Goal: Transaction & Acquisition: Purchase product/service

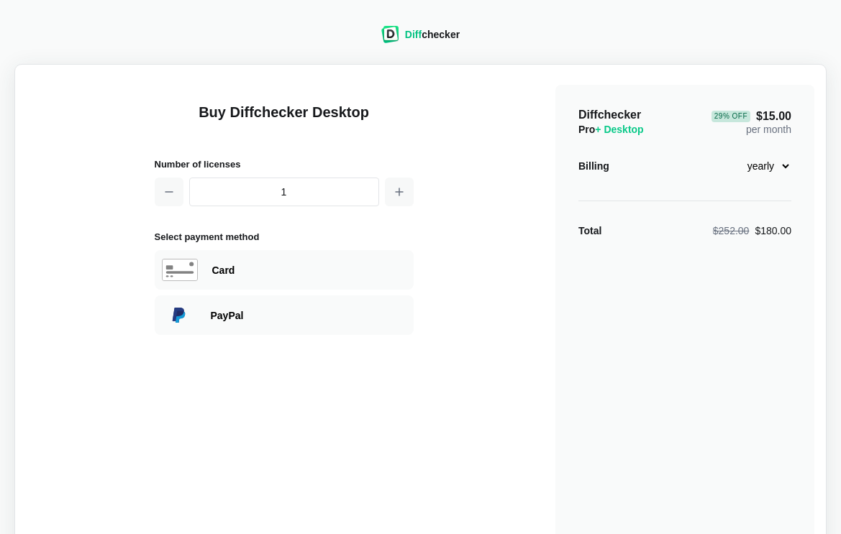
click at [402, 37] on div "Diff checker" at bounding box center [420, 34] width 78 height 17
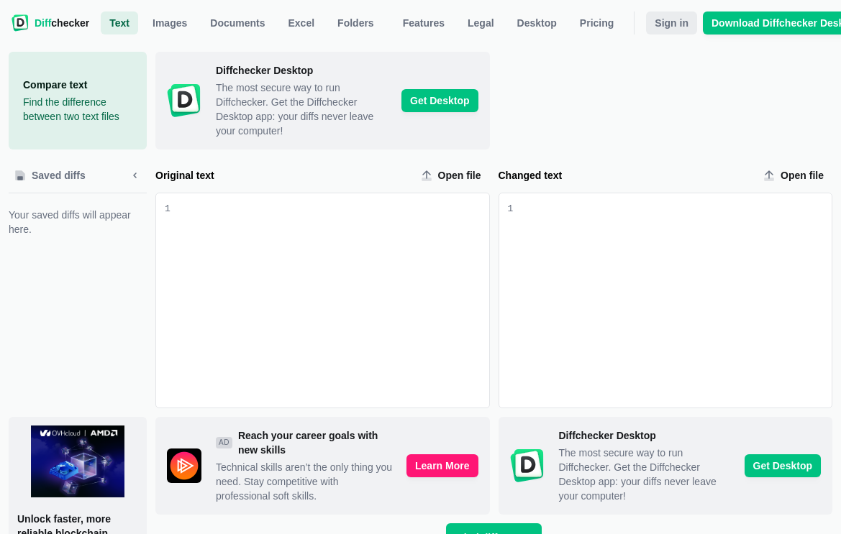
click at [679, 27] on span "Sign in" at bounding box center [672, 23] width 40 height 14
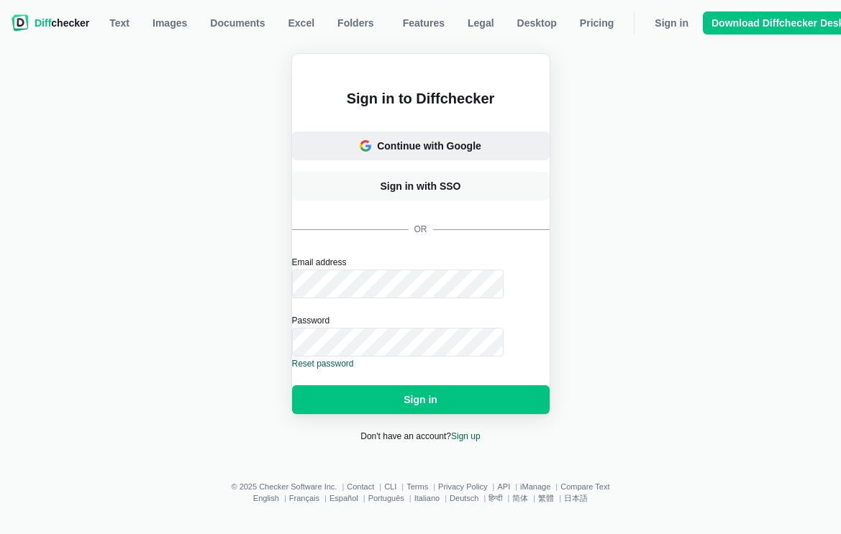
click at [429, 139] on div "Continue with Google" at bounding box center [429, 146] width 104 height 14
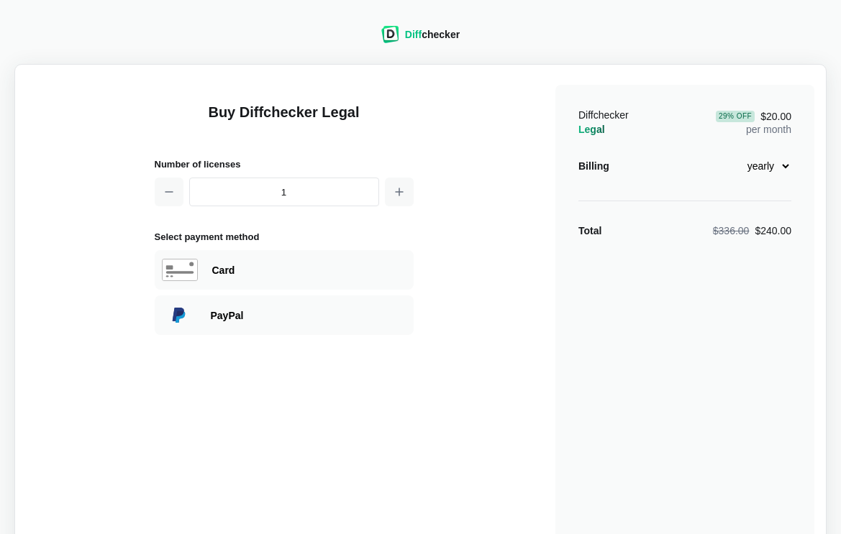
select select "legal-monthly-28"
click at [396, 199] on button "button" at bounding box center [399, 192] width 29 height 29
click at [452, 301] on div "Buy Diffchecker Legal Number of licenses 3 Select payment method Visa MasterCar…" at bounding box center [421, 339] width 788 height 527
click at [406, 193] on button "button" at bounding box center [399, 192] width 29 height 29
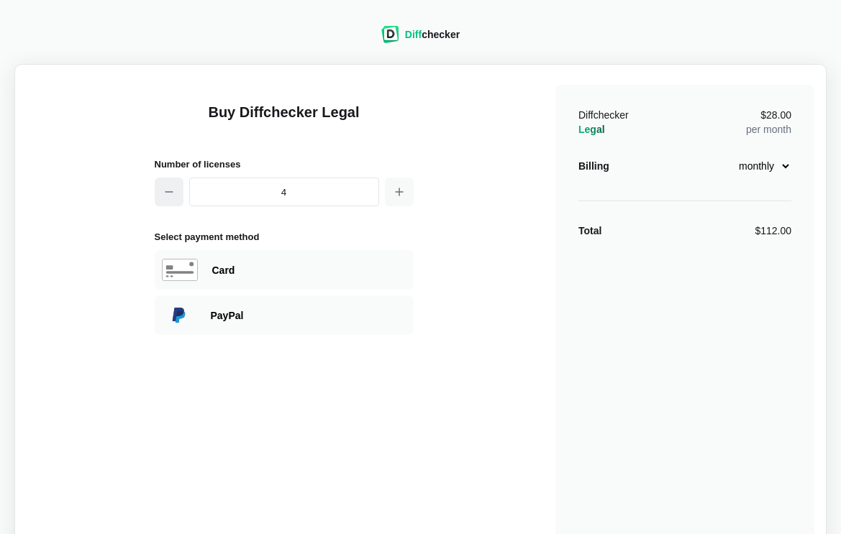
click at [168, 197] on icon "button" at bounding box center [169, 192] width 12 height 12
type input "1"
click at [511, 210] on div "Buy Diffchecker Legal Number of licenses 1 Select payment method Visa MasterCar…" at bounding box center [421, 339] width 788 height 527
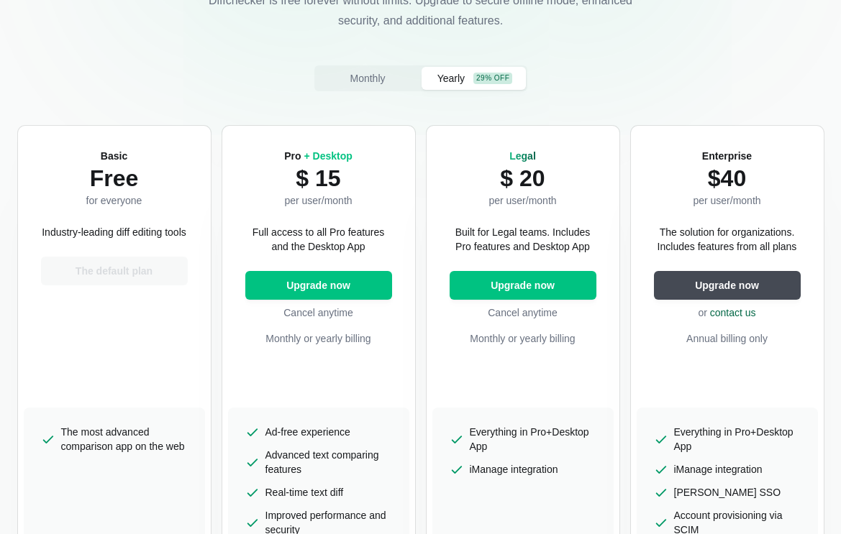
scroll to position [233, 0]
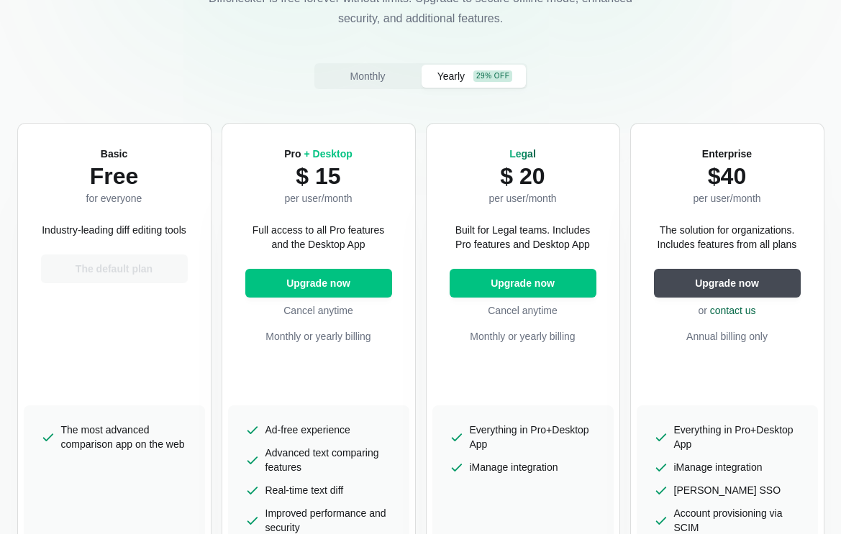
click at [124, 206] on div "Basic Free for everyone Industry-leading diff editing tools The default plan" at bounding box center [114, 267] width 181 height 276
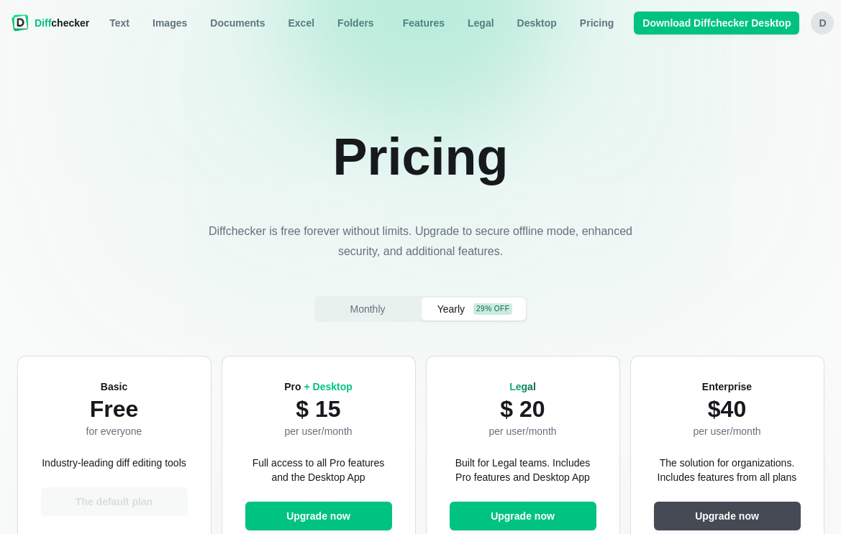
scroll to position [0, 0]
click at [301, 27] on span "Excel" at bounding box center [302, 23] width 32 height 14
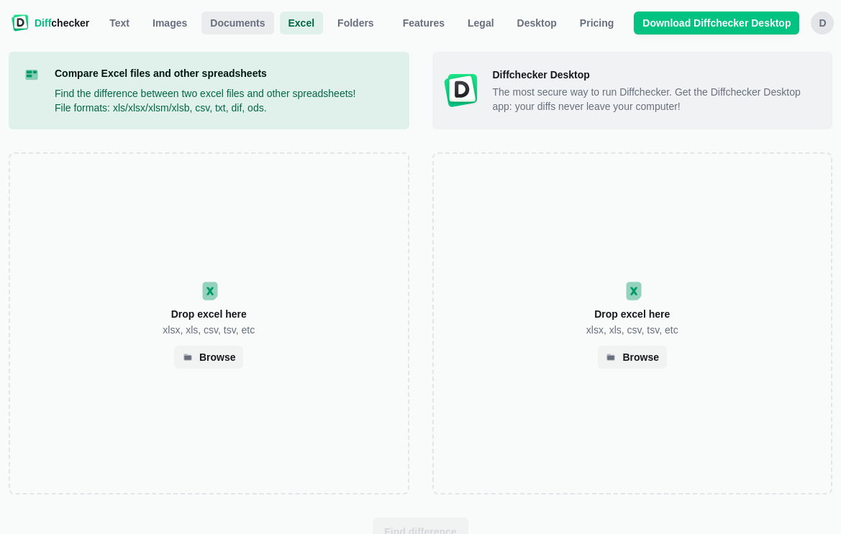
click at [255, 30] on link "Documents" at bounding box center [237, 23] width 72 height 23
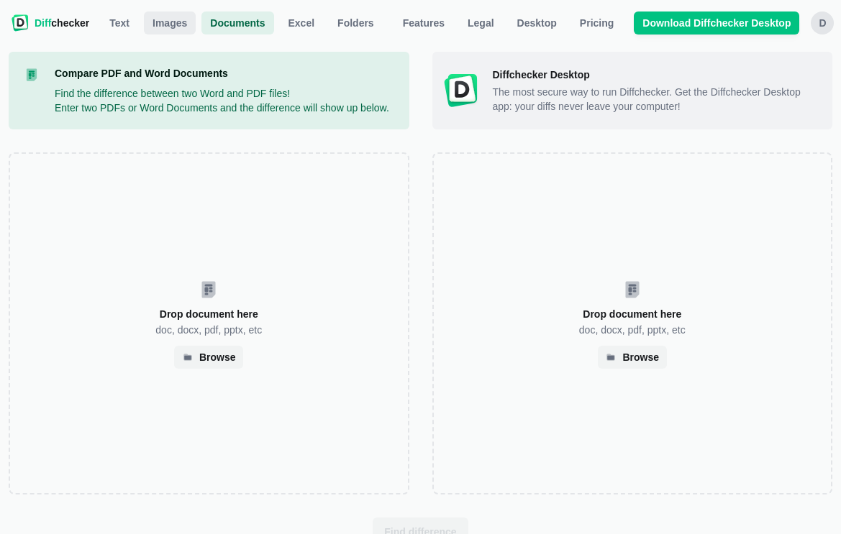
click at [168, 24] on span "Images" at bounding box center [170, 23] width 40 height 14
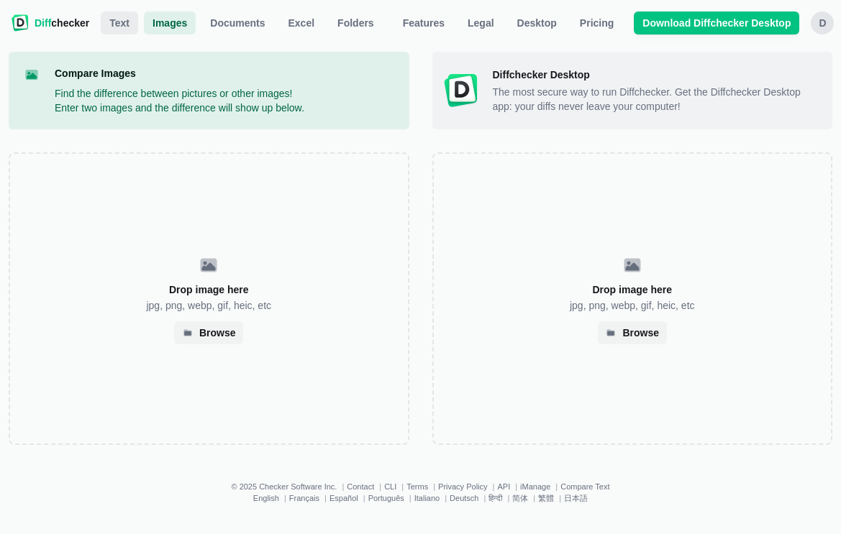
click at [127, 25] on span "Text" at bounding box center [119, 23] width 26 height 14
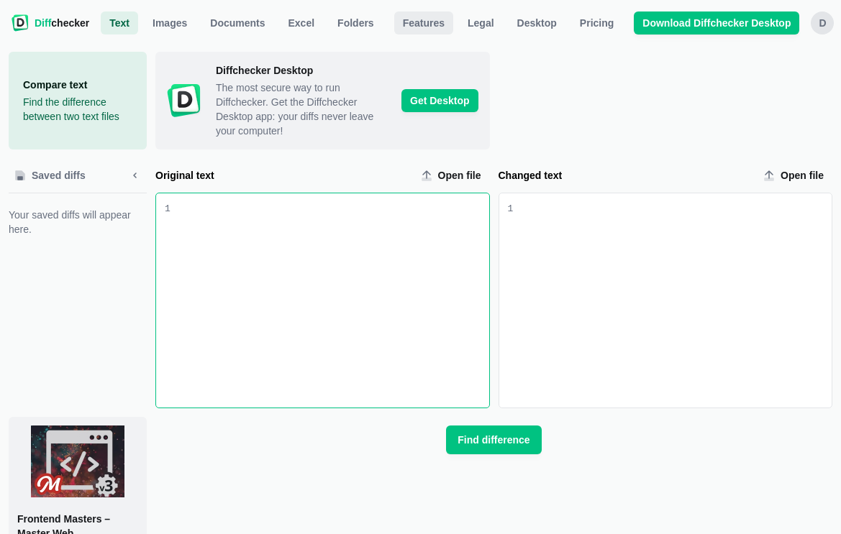
click at [442, 24] on span "Features" at bounding box center [423, 23] width 47 height 14
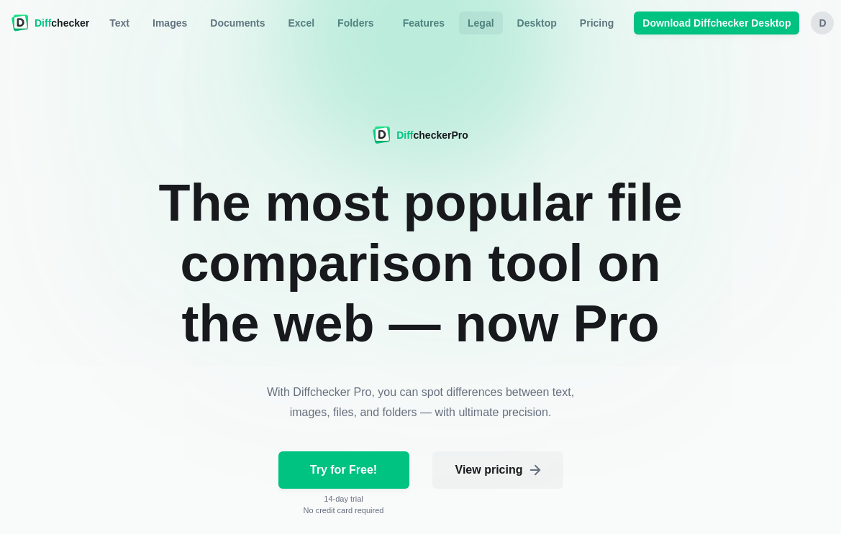
click at [492, 27] on span "Legal" at bounding box center [481, 23] width 32 height 14
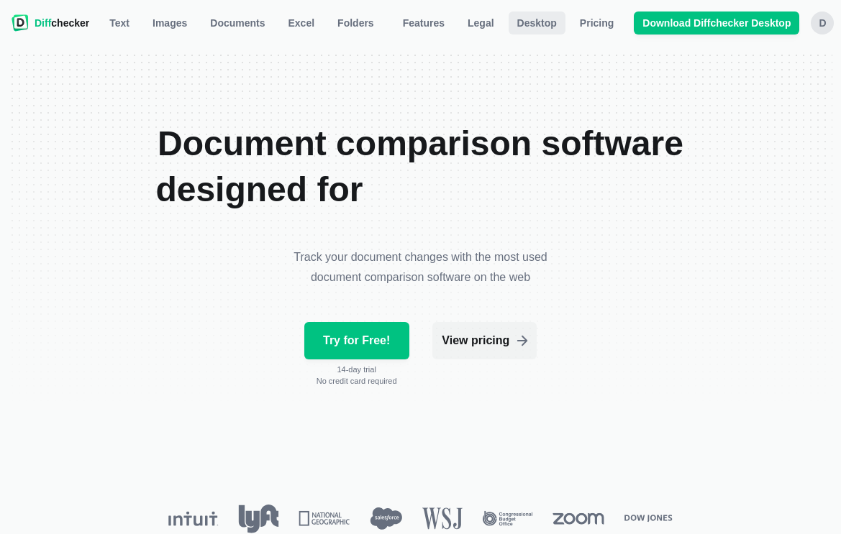
click at [520, 24] on span "Desktop" at bounding box center [536, 23] width 45 height 14
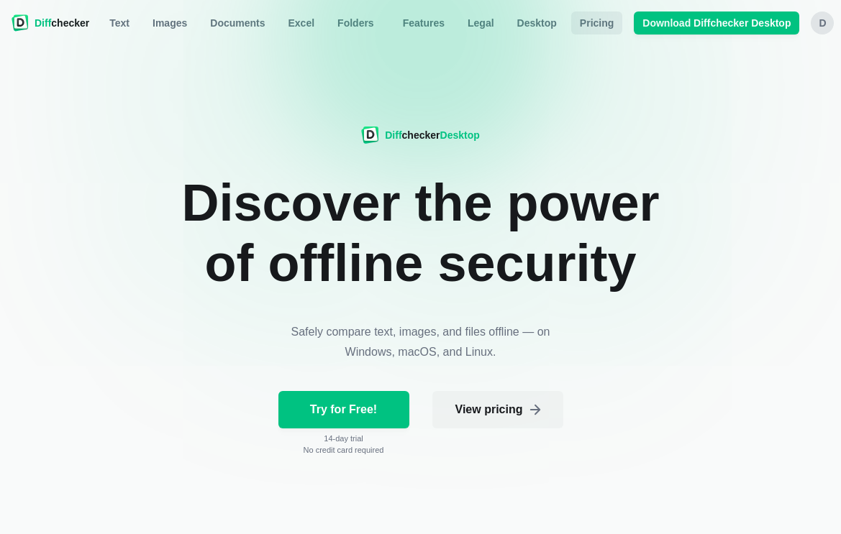
click at [605, 26] on span "Pricing" at bounding box center [597, 23] width 40 height 14
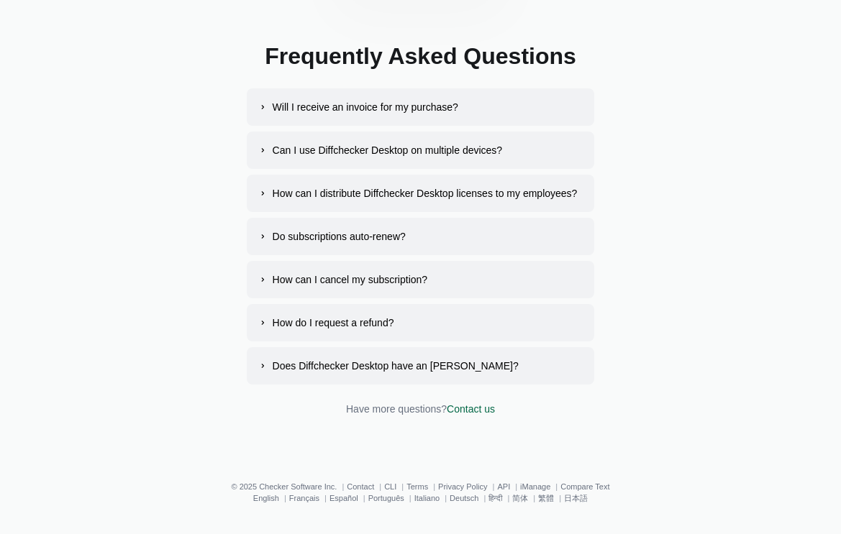
scroll to position [2700, 0]
click at [406, 184] on button "How can I distribute Diffchecker Desktop licenses to my employees?" at bounding box center [421, 193] width 348 height 37
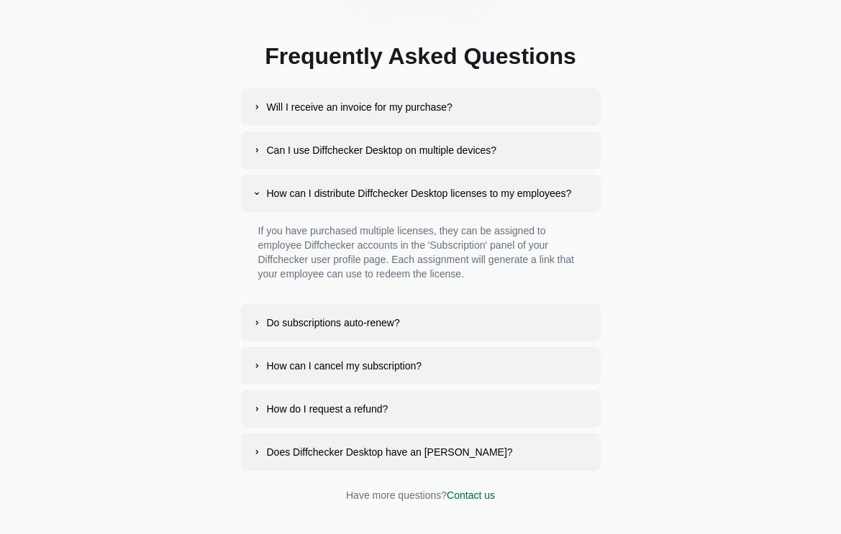
click at [340, 323] on div "Do subscriptions auto-renew?" at bounding box center [333, 323] width 133 height 14
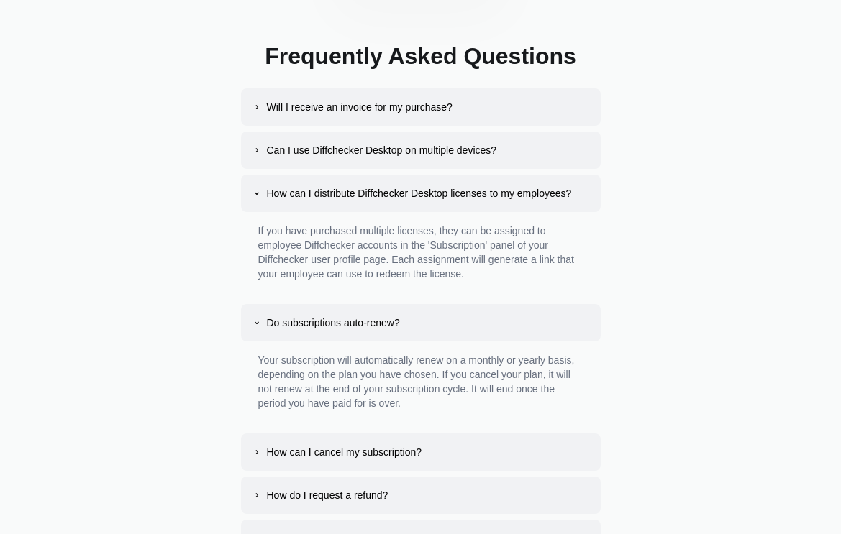
click at [341, 454] on div "How can I cancel my subscription?" at bounding box center [344, 452] width 155 height 14
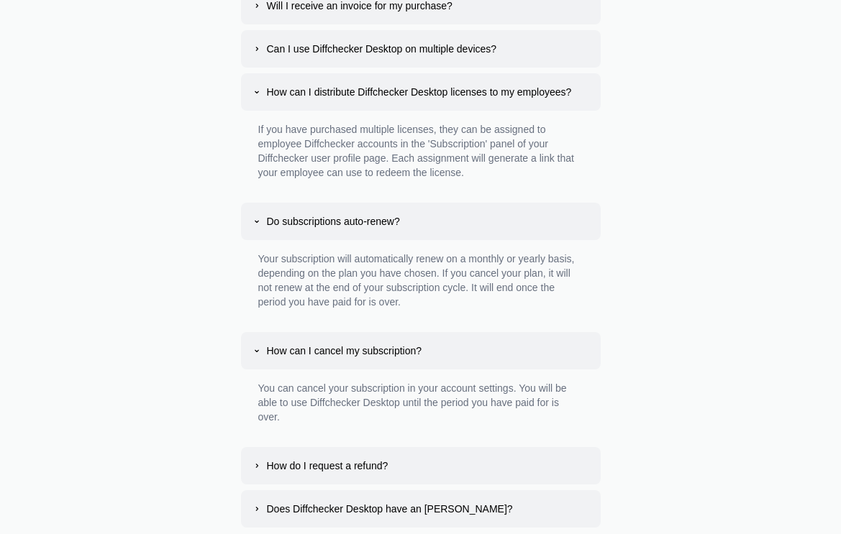
scroll to position [2802, 0]
click at [341, 469] on div "How do I request a refund?" at bounding box center [328, 466] width 122 height 14
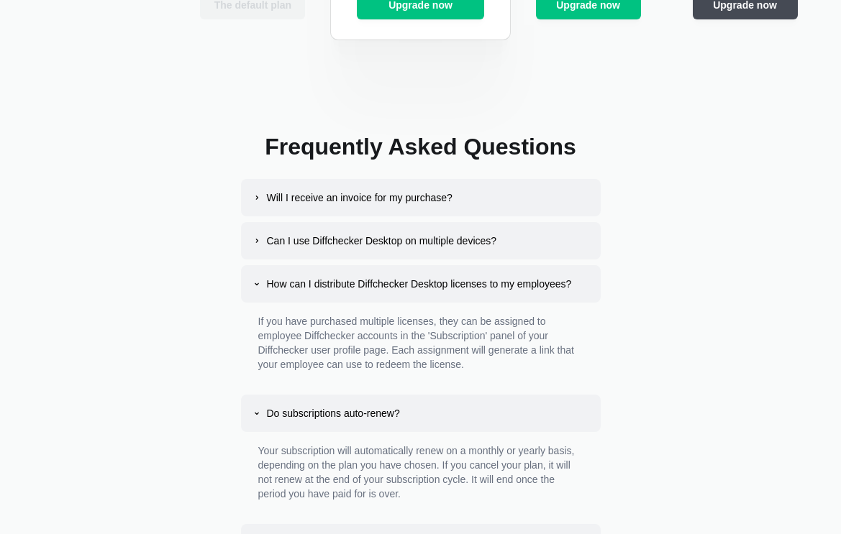
scroll to position [2575, 0]
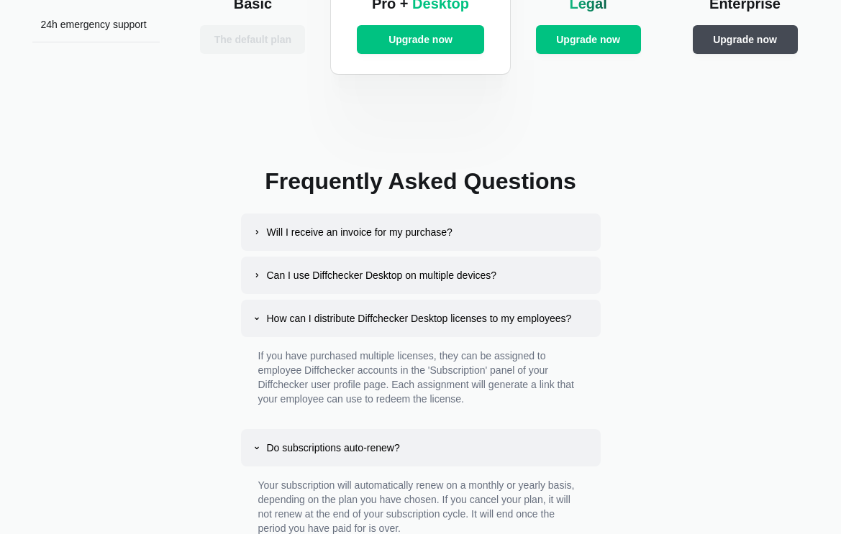
click at [336, 237] on div "Will I receive an invoice for my purchase?" at bounding box center [360, 232] width 186 height 14
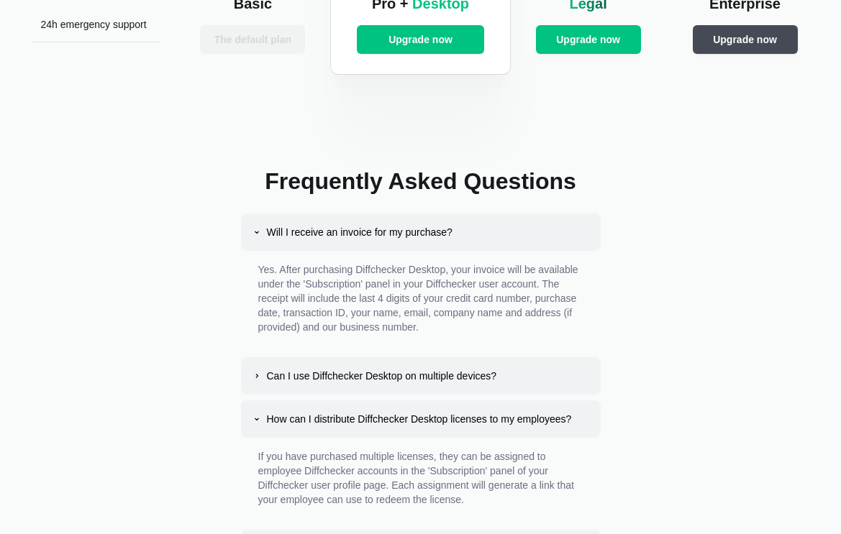
click at [345, 383] on button "Can I use Diffchecker Desktop on multiple devices?" at bounding box center [421, 375] width 360 height 37
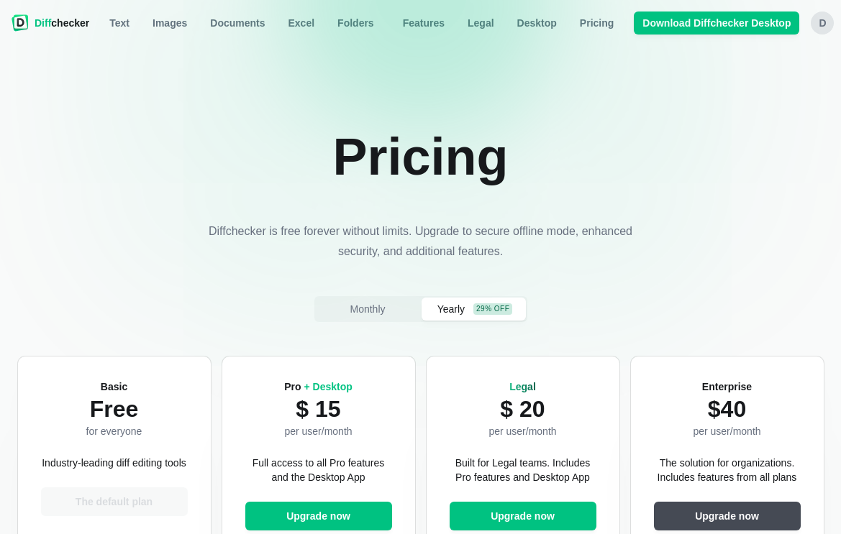
scroll to position [0, 0]
click at [348, 24] on span "Folders" at bounding box center [355, 23] width 42 height 14
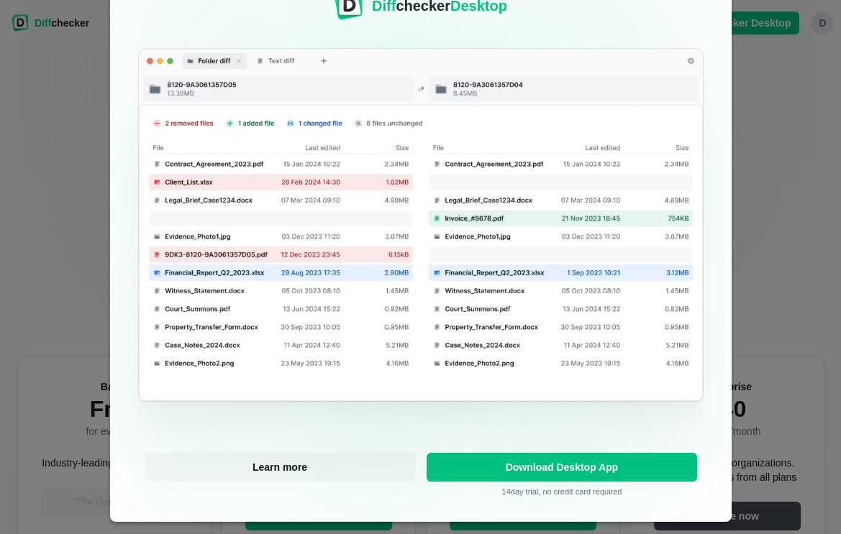
scroll to position [93, 0]
click at [732, 59] on div "This feature is only available on Diff checker Desktop Learn more Download Desk…" at bounding box center [420, 267] width 841 height 534
